Goal: Task Accomplishment & Management: Manage account settings

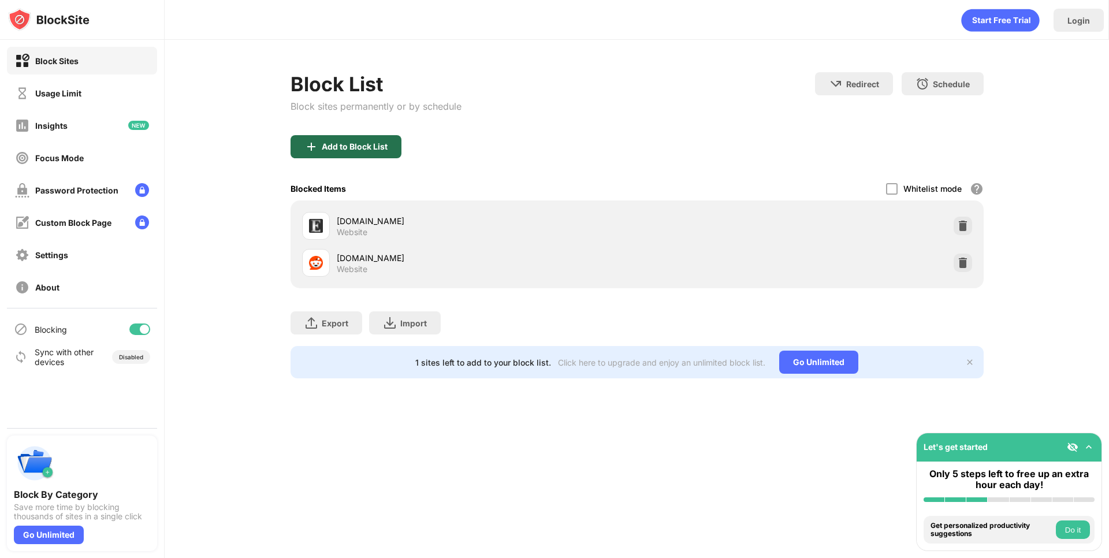
click at [355, 146] on div "Add to Block List" at bounding box center [355, 146] width 66 height 9
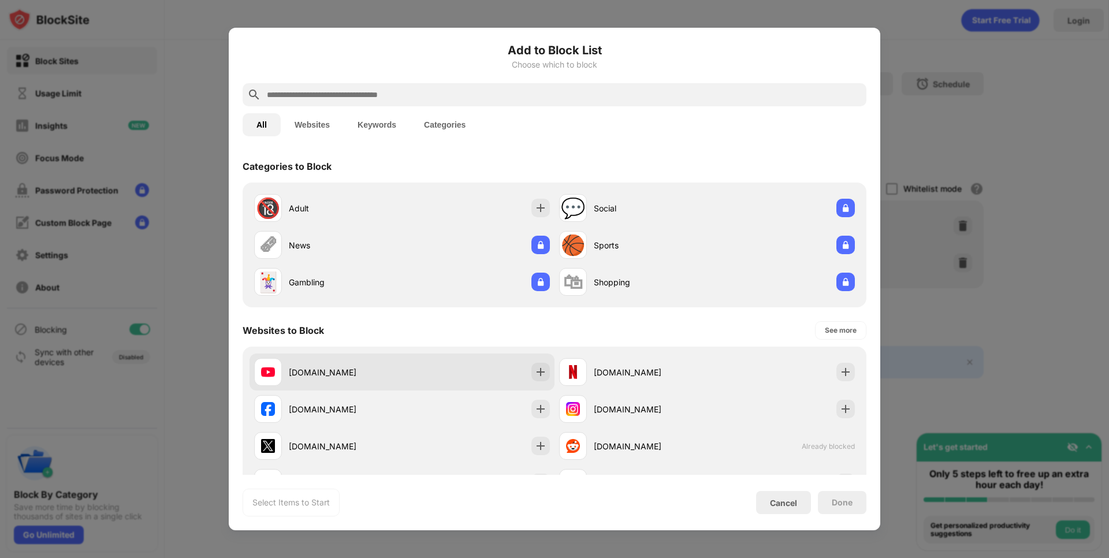
click at [485, 374] on div "[DOMAIN_NAME]" at bounding box center [402, 372] width 305 height 37
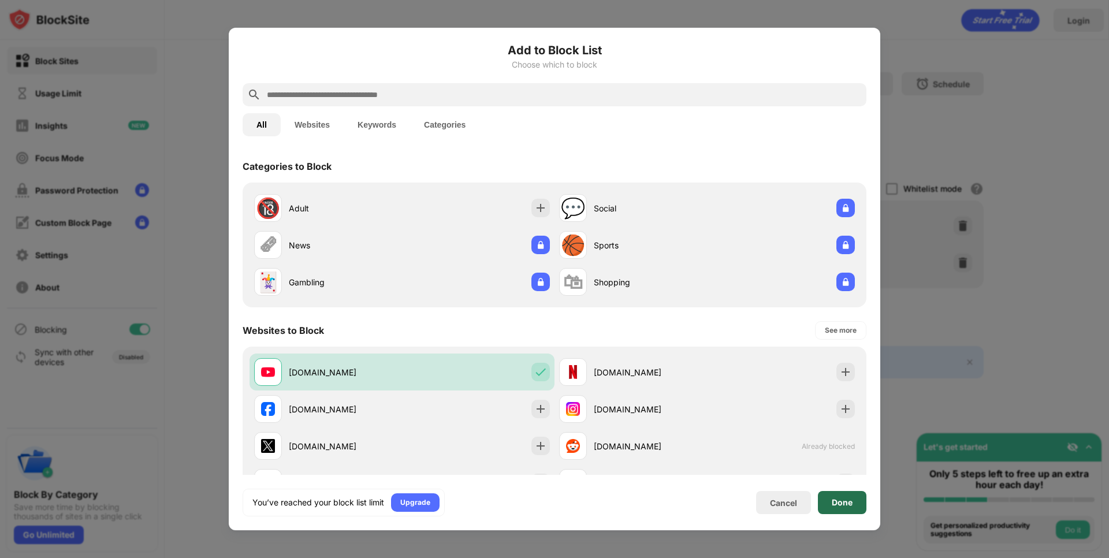
click at [853, 511] on div "Done" at bounding box center [842, 502] width 49 height 23
